Goal: Task Accomplishment & Management: Use online tool/utility

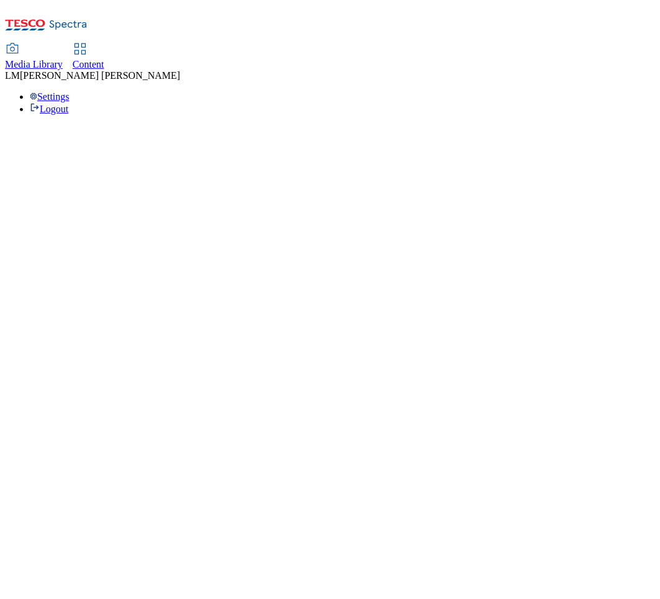
select select "ghs-uk"
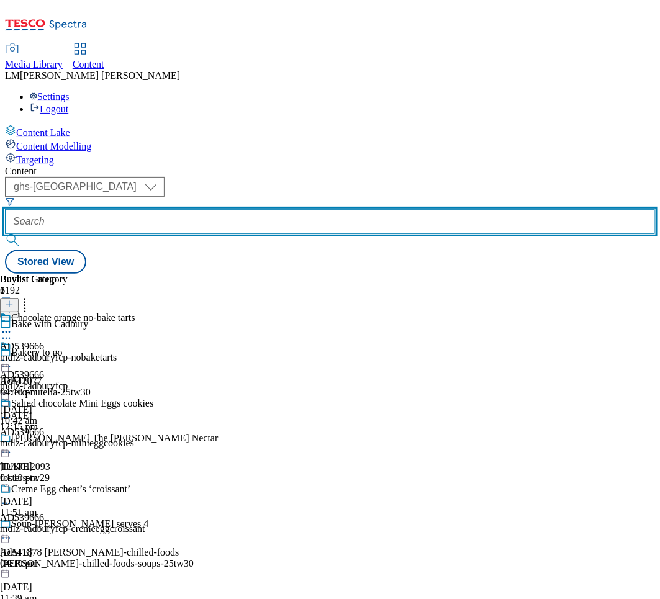
click at [276, 209] on input "text" at bounding box center [330, 221] width 650 height 25
paste input "313843301"
type input "313843301"
click at [293, 209] on input "text" at bounding box center [330, 221] width 650 height 25
paste input "541345"
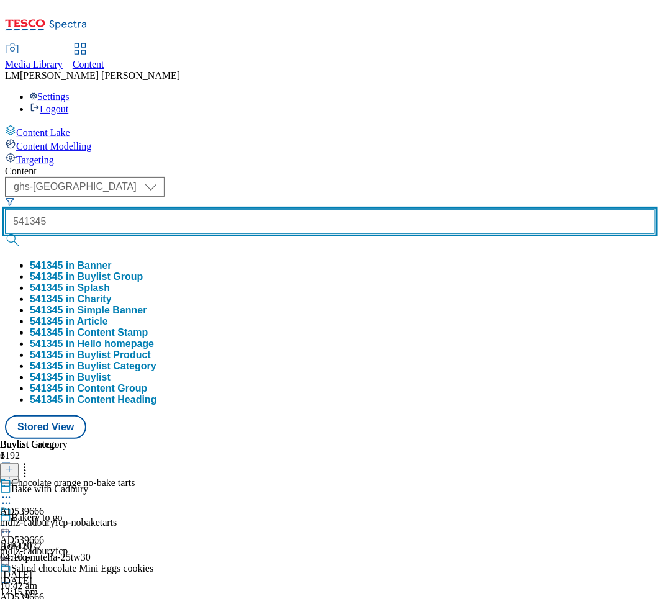
type input "541345"
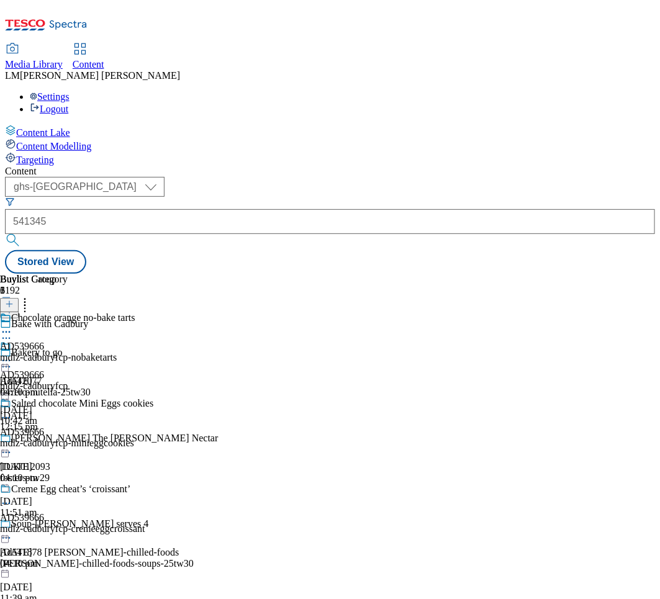
click at [22, 234] on button "submit" at bounding box center [13, 240] width 17 height 12
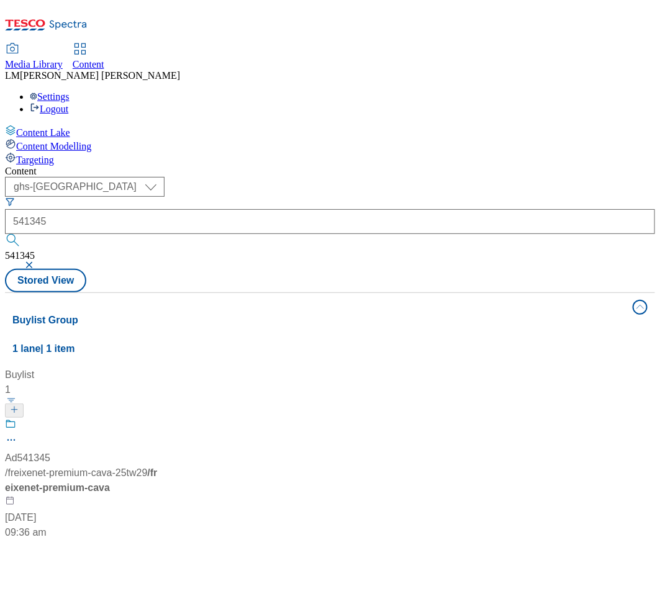
click at [147, 468] on span "/ freixenet-premium-cava-25tw29" at bounding box center [76, 473] width 142 height 11
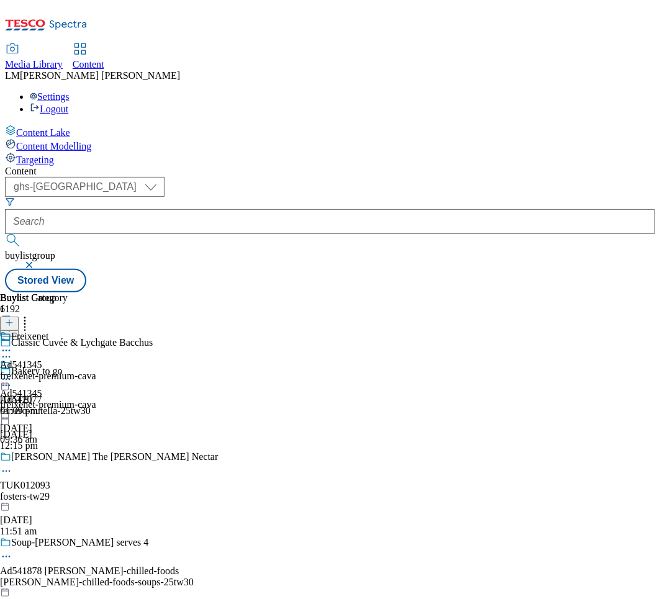
click at [96, 360] on div "Ad541345 freixenet-premium-cava 4 Sept 2025 09:36 am" at bounding box center [48, 403] width 96 height 86
click at [4, 379] on circle at bounding box center [3, 380] width 2 height 2
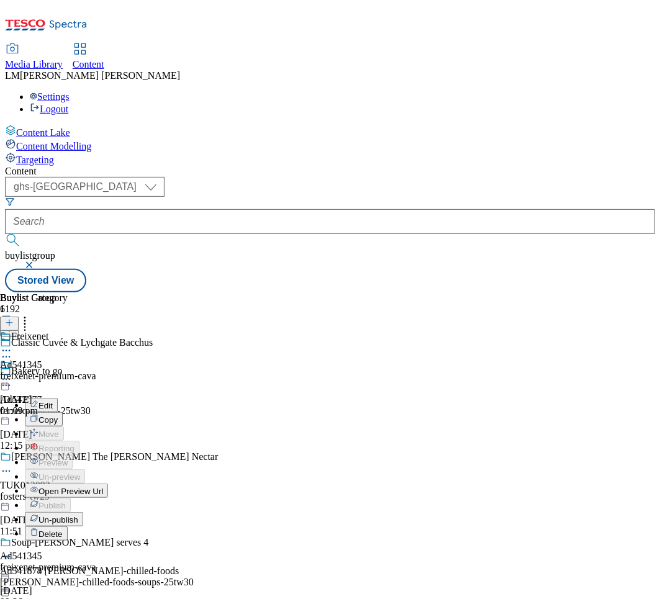
click at [78, 516] on span "Un-publish" at bounding box center [59, 520] width 40 height 9
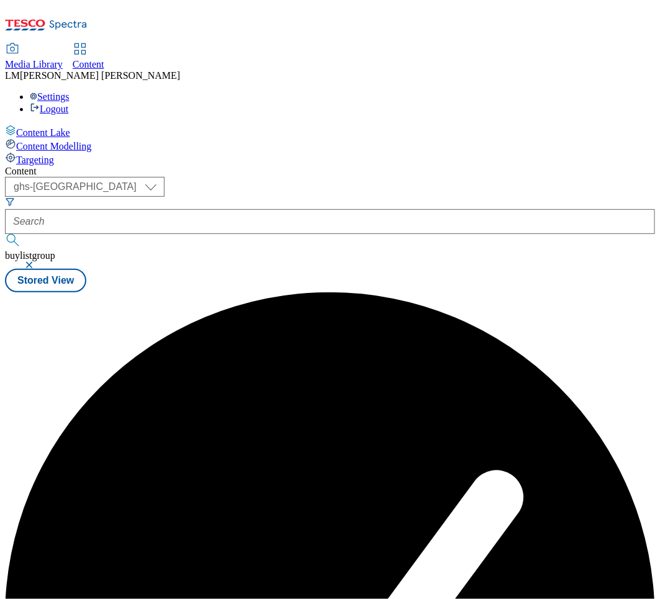
scroll to position [0, 0]
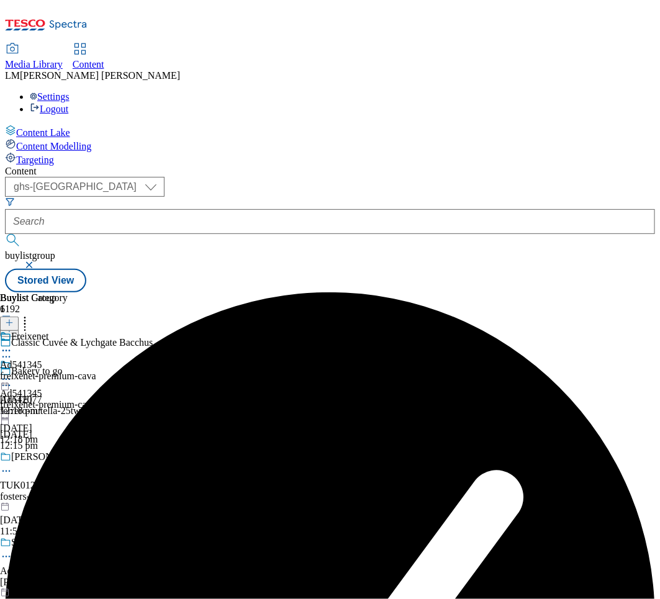
click at [12, 373] on icon at bounding box center [6, 379] width 12 height 12
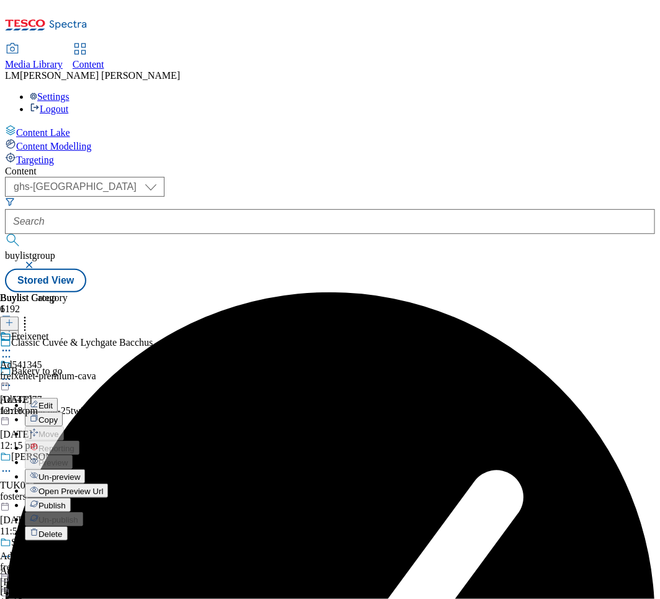
click at [85, 470] on button "Un-preview" at bounding box center [55, 477] width 60 height 14
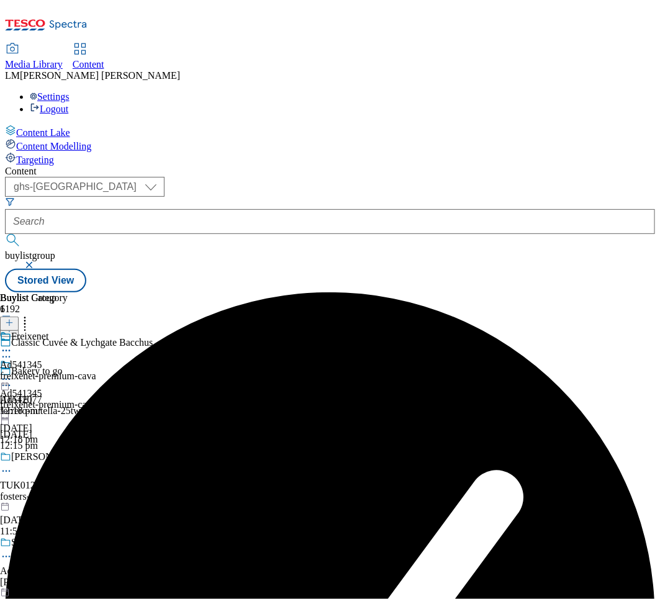
scroll to position [0, 212]
click at [96, 331] on div "Freixenet" at bounding box center [48, 345] width 96 height 29
click at [14, 319] on icon at bounding box center [9, 323] width 9 height 9
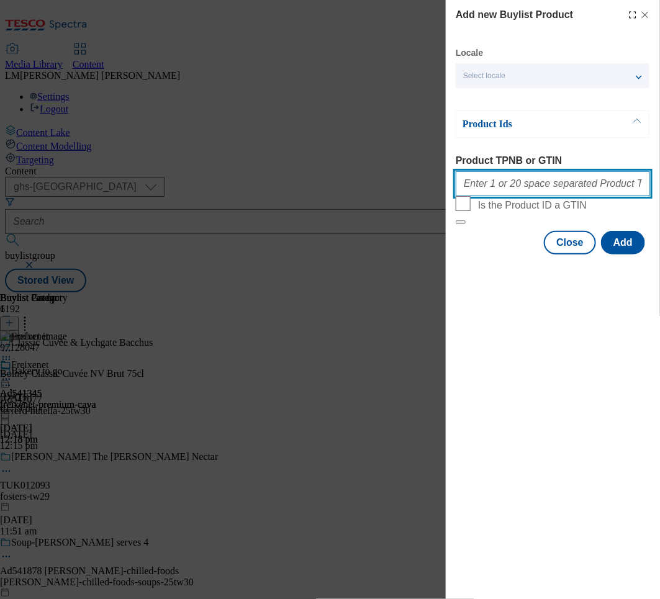
click at [560, 180] on input "Product TPNB or GTIN" at bounding box center [553, 183] width 194 height 25
paste input "091997501"
type input "091997501"
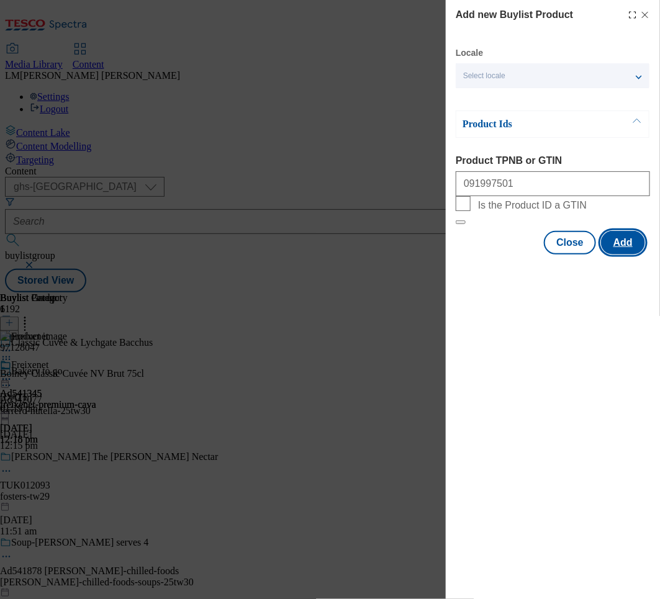
click at [629, 255] on button "Add" at bounding box center [623, 243] width 44 height 24
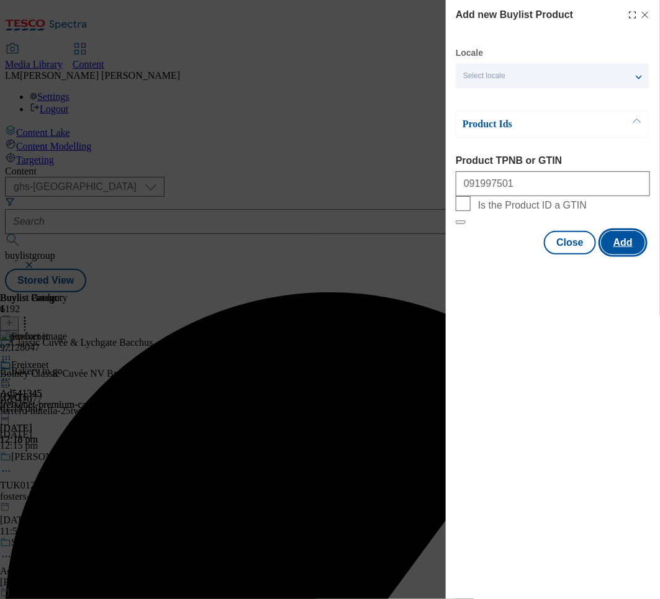
scroll to position [0, 0]
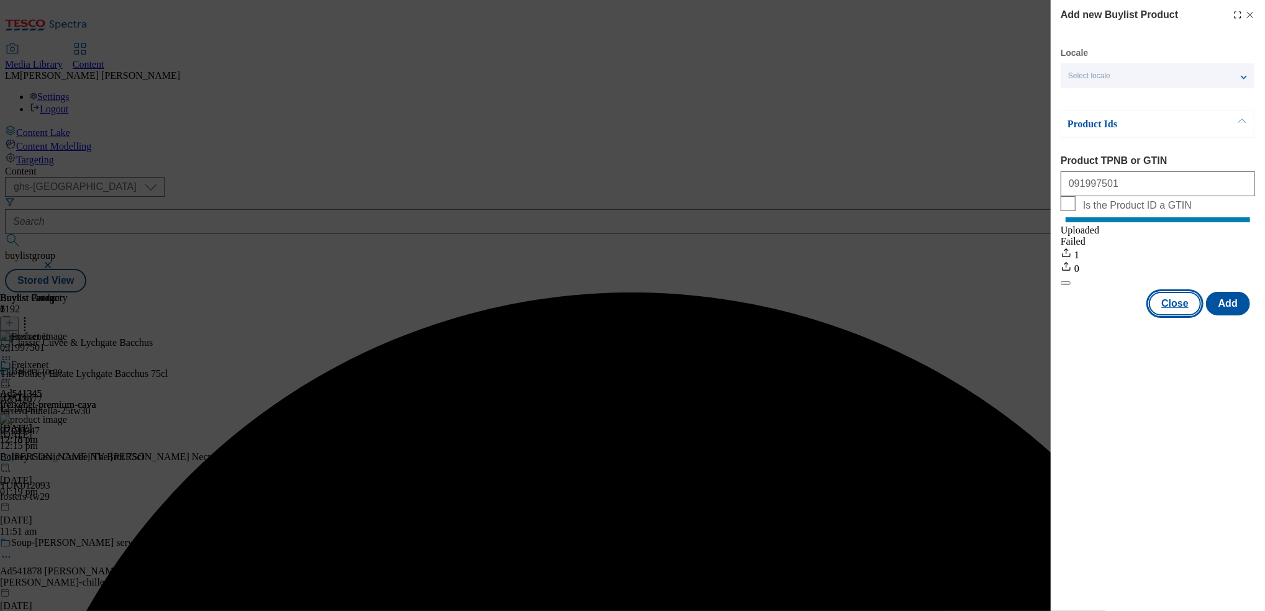
click at [660, 316] on button "Close" at bounding box center [1175, 304] width 52 height 24
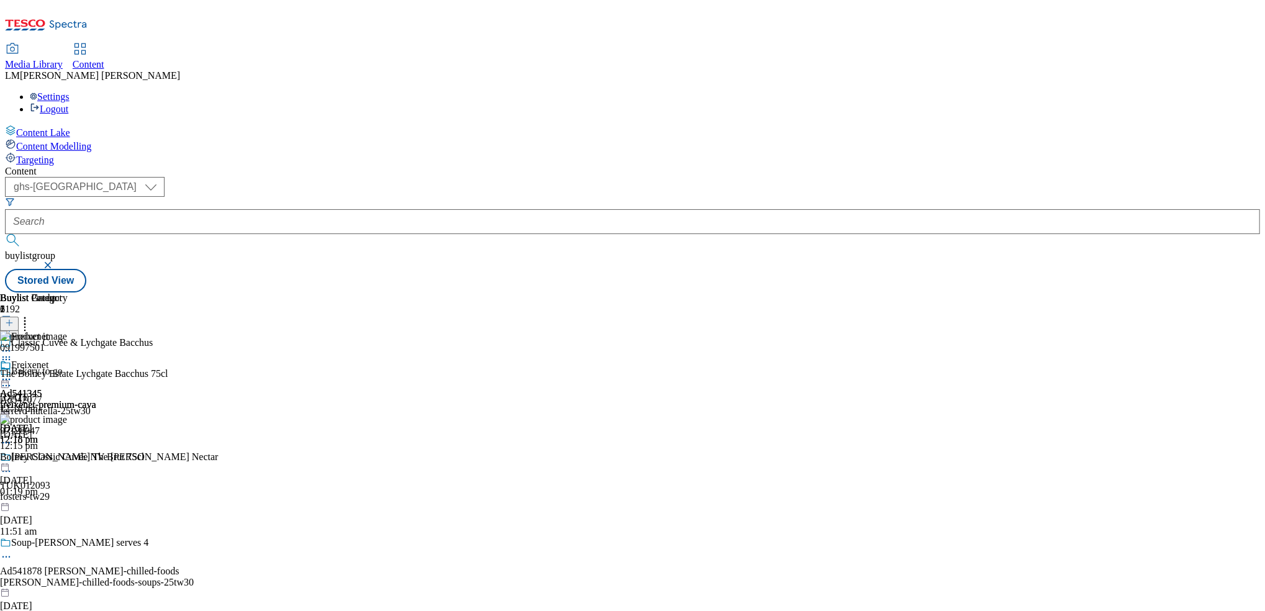
click at [14, 319] on icon at bounding box center [9, 323] width 9 height 9
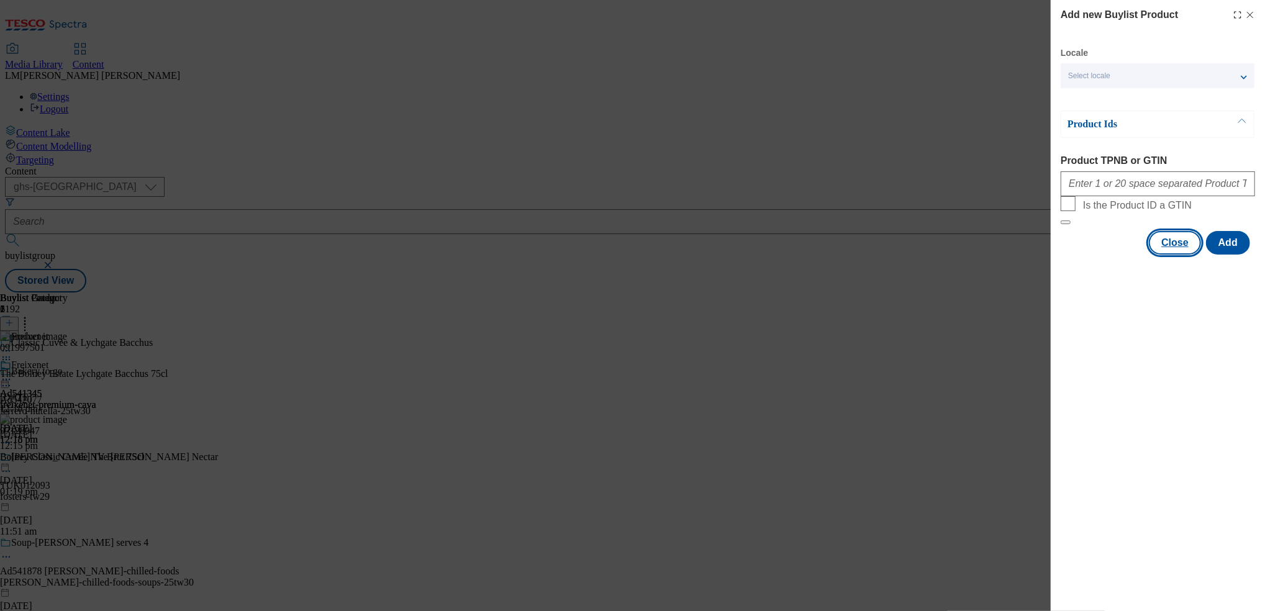
click at [660, 255] on button "Close" at bounding box center [1175, 243] width 52 height 24
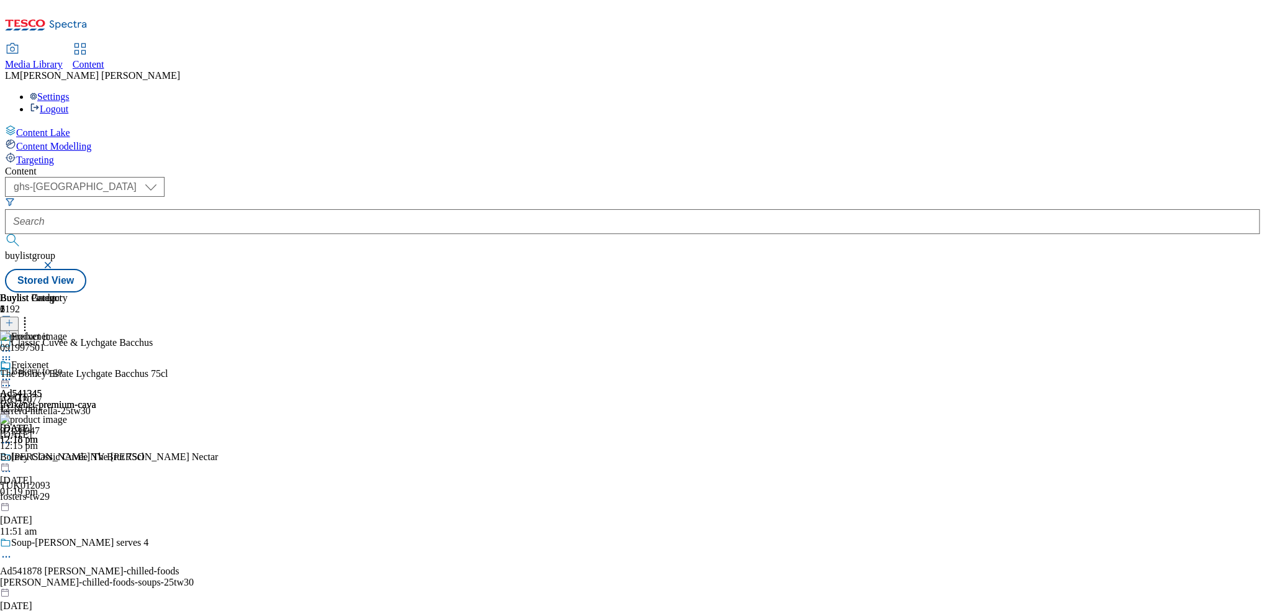
click at [26, 320] on circle at bounding box center [25, 321] width 2 height 2
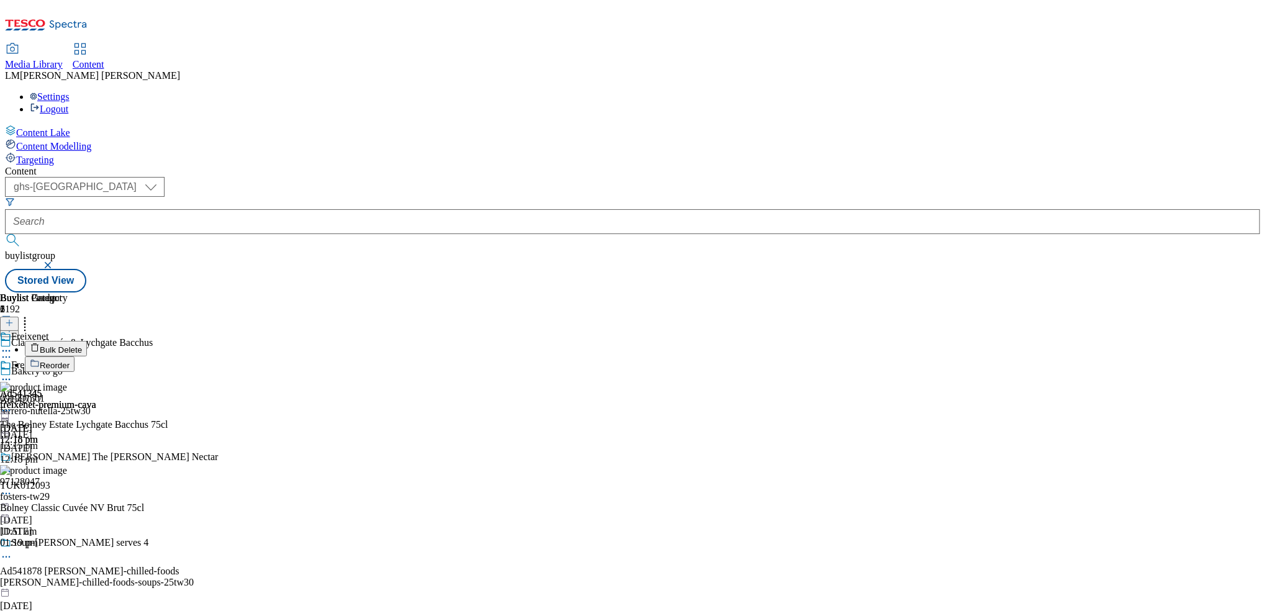
click at [70, 361] on span "Reorder" at bounding box center [55, 365] width 30 height 9
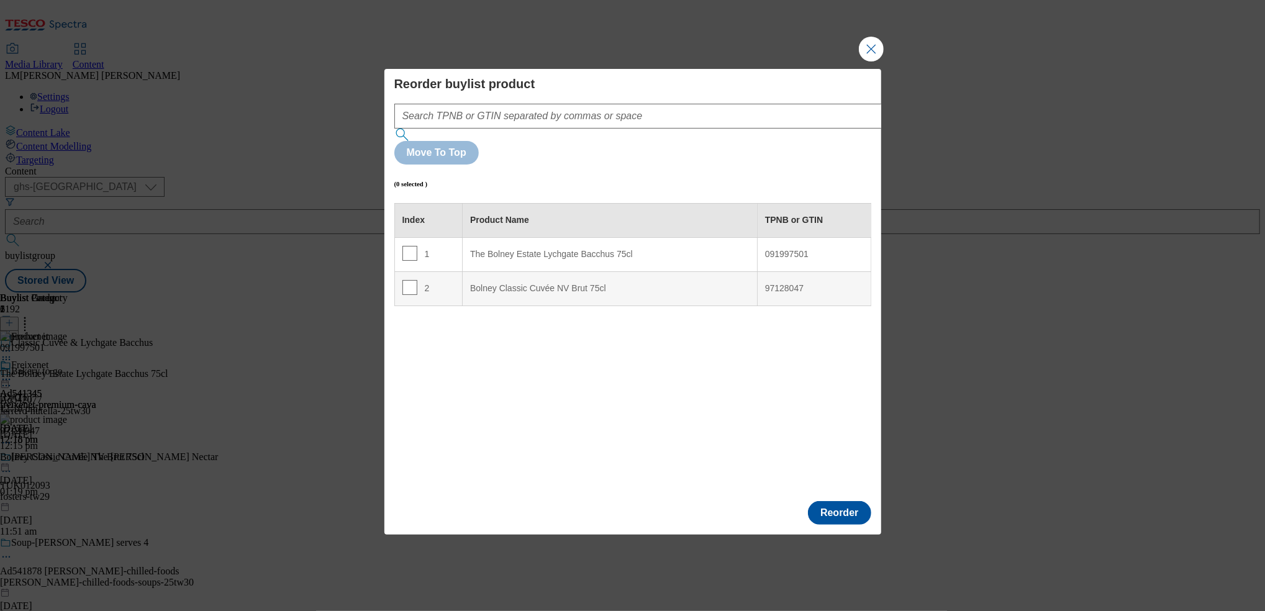
click at [460, 271] on td "2" at bounding box center [428, 288] width 68 height 34
click at [415, 280] on div "2" at bounding box center [428, 289] width 53 height 18
click at [412, 280] on input "Modal" at bounding box center [409, 287] width 15 height 15
checkbox input "true"
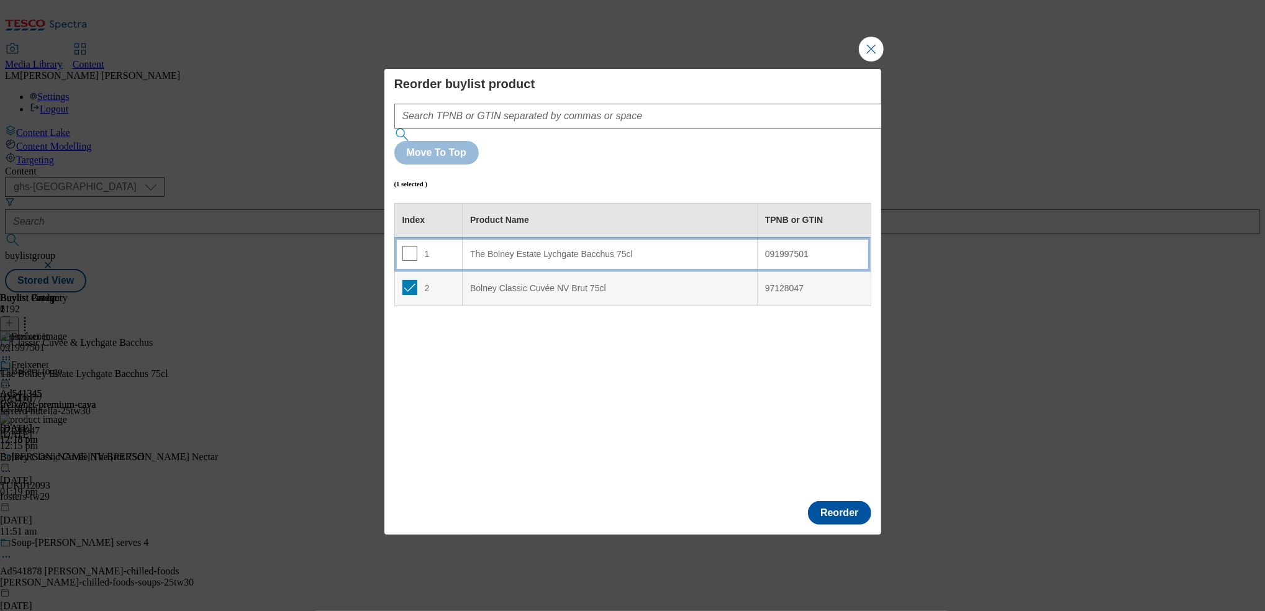
click at [502, 249] on div "The Bolney Estate Lychgate Bacchus 75cl" at bounding box center [610, 254] width 280 height 11
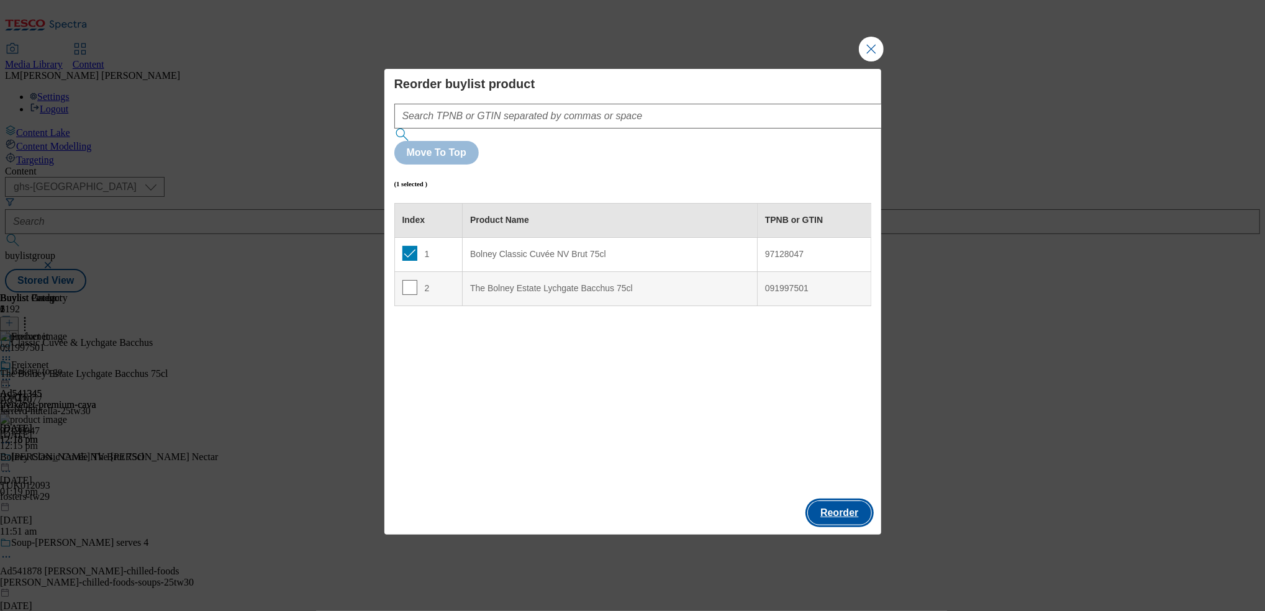
click at [660, 501] on button "Reorder" at bounding box center [839, 513] width 63 height 24
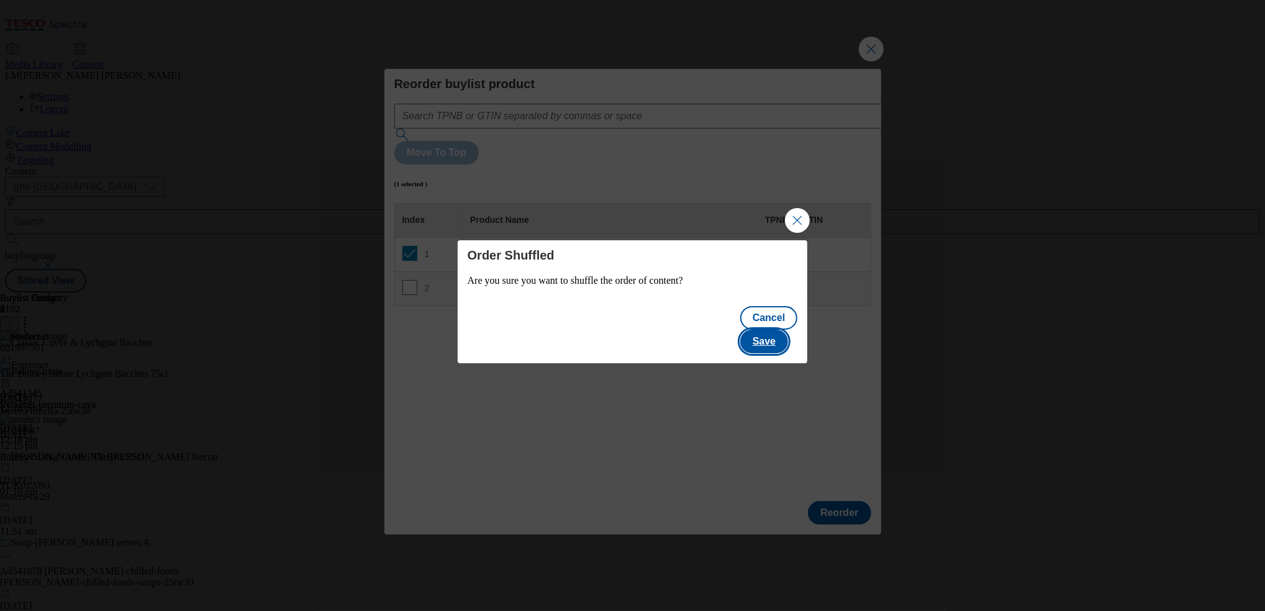
click at [660, 330] on button "Save" at bounding box center [764, 342] width 48 height 24
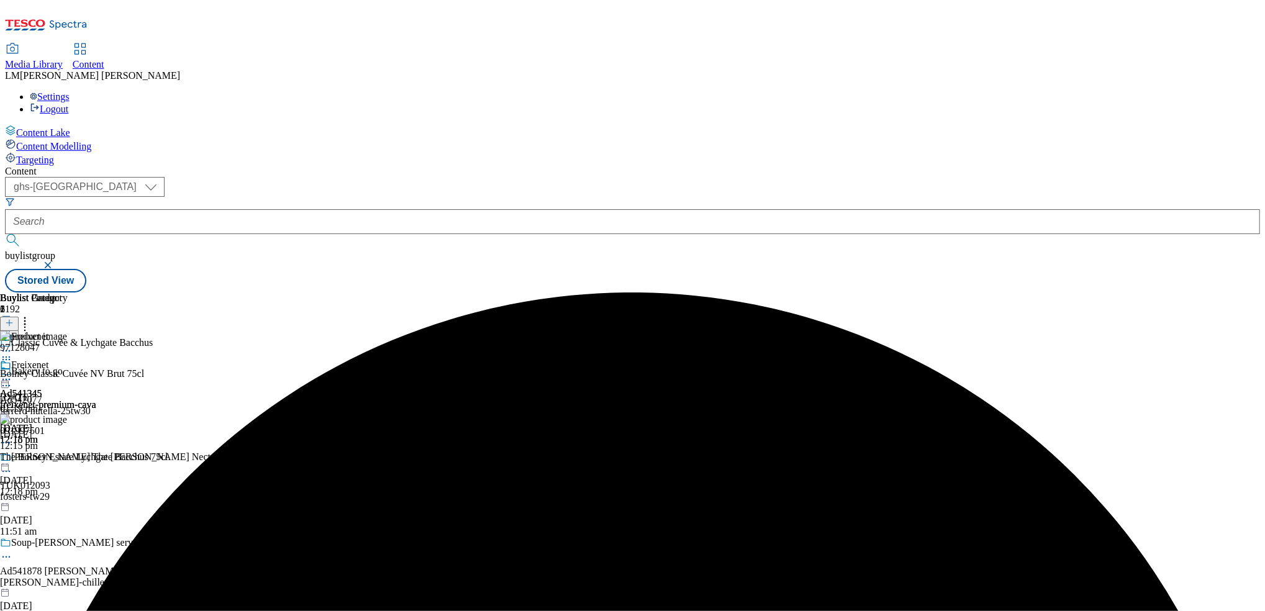
click at [12, 373] on icon at bounding box center [6, 379] width 12 height 12
click at [68, 458] on span "Preview" at bounding box center [53, 462] width 29 height 9
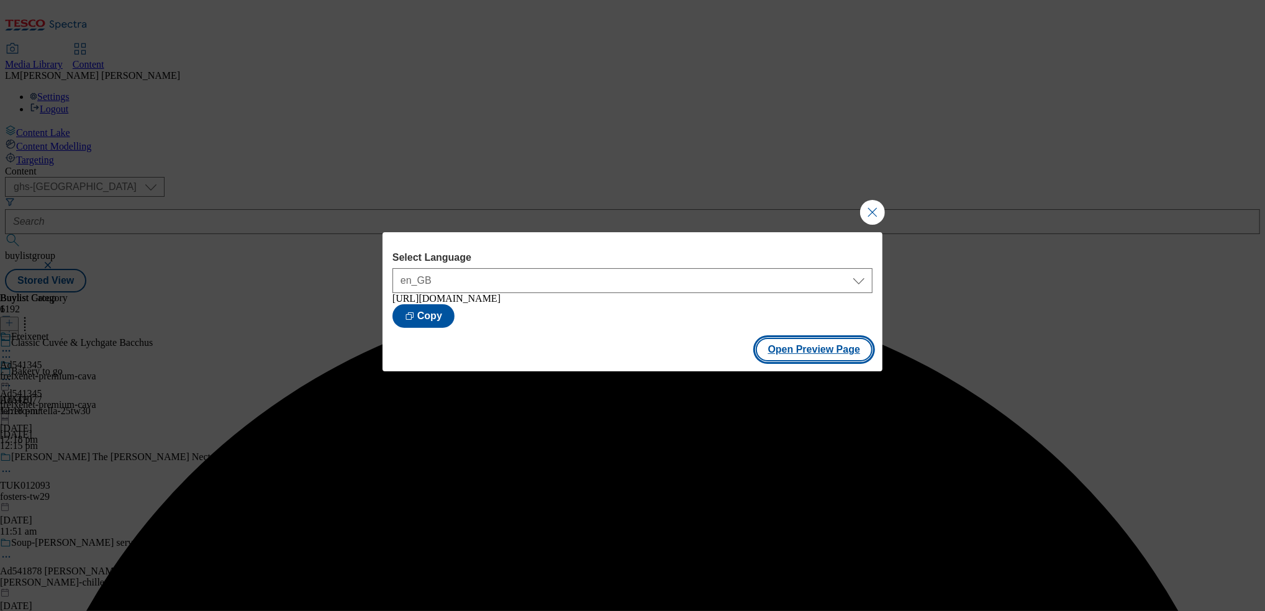
click at [660, 360] on button "Open Preview Page" at bounding box center [814, 350] width 117 height 24
click at [660, 201] on button "Close Modal" at bounding box center [872, 212] width 25 height 25
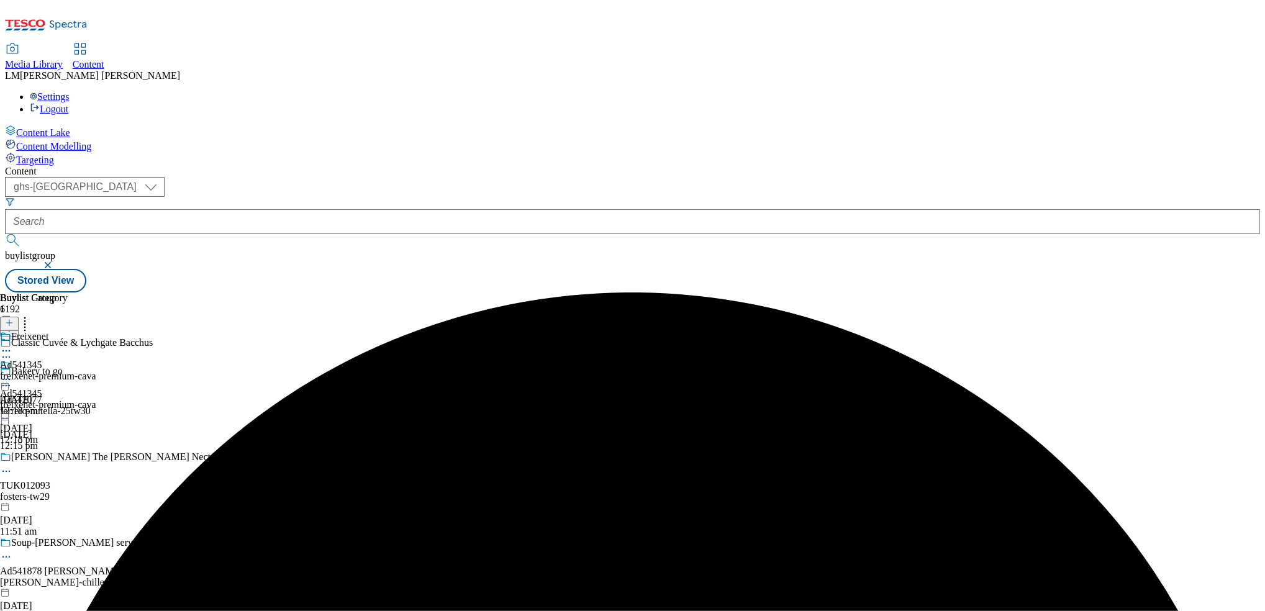
click at [96, 360] on div at bounding box center [48, 374] width 96 height 29
click at [12, 373] on icon at bounding box center [6, 379] width 12 height 12
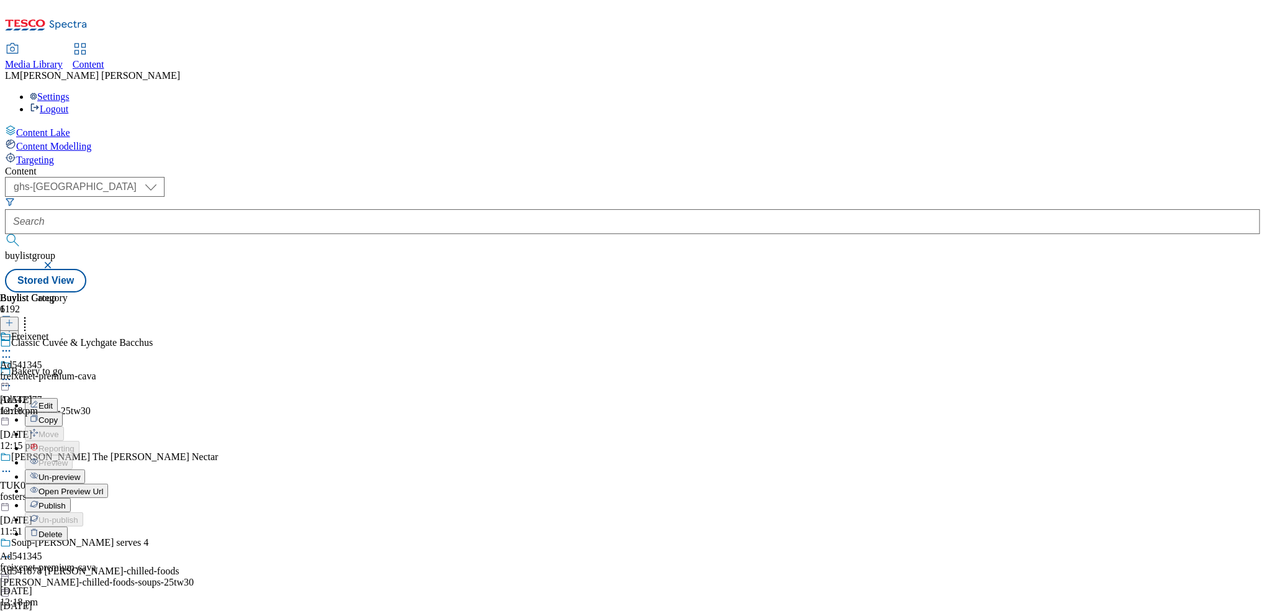
click at [71, 498] on button "Publish" at bounding box center [48, 505] width 46 height 14
